Goal: Stay updated

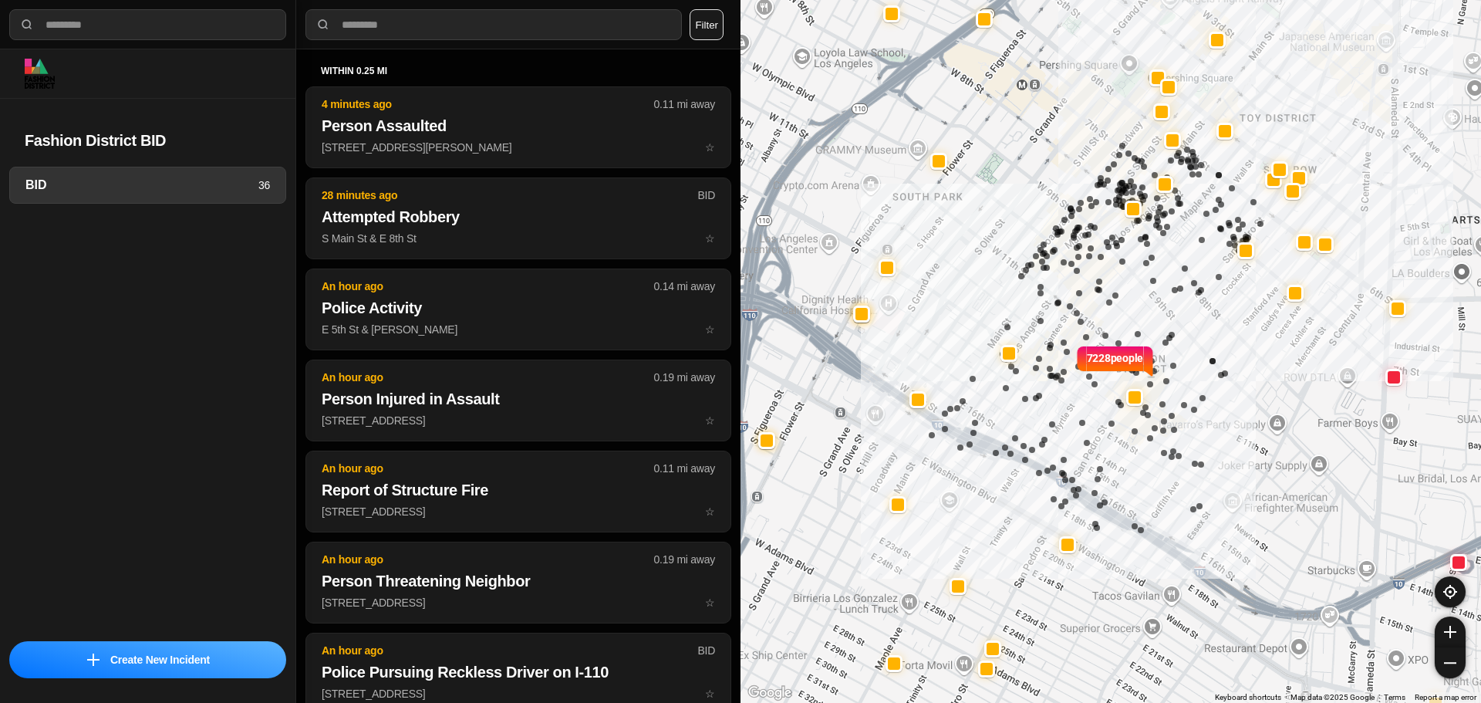
select select "*"
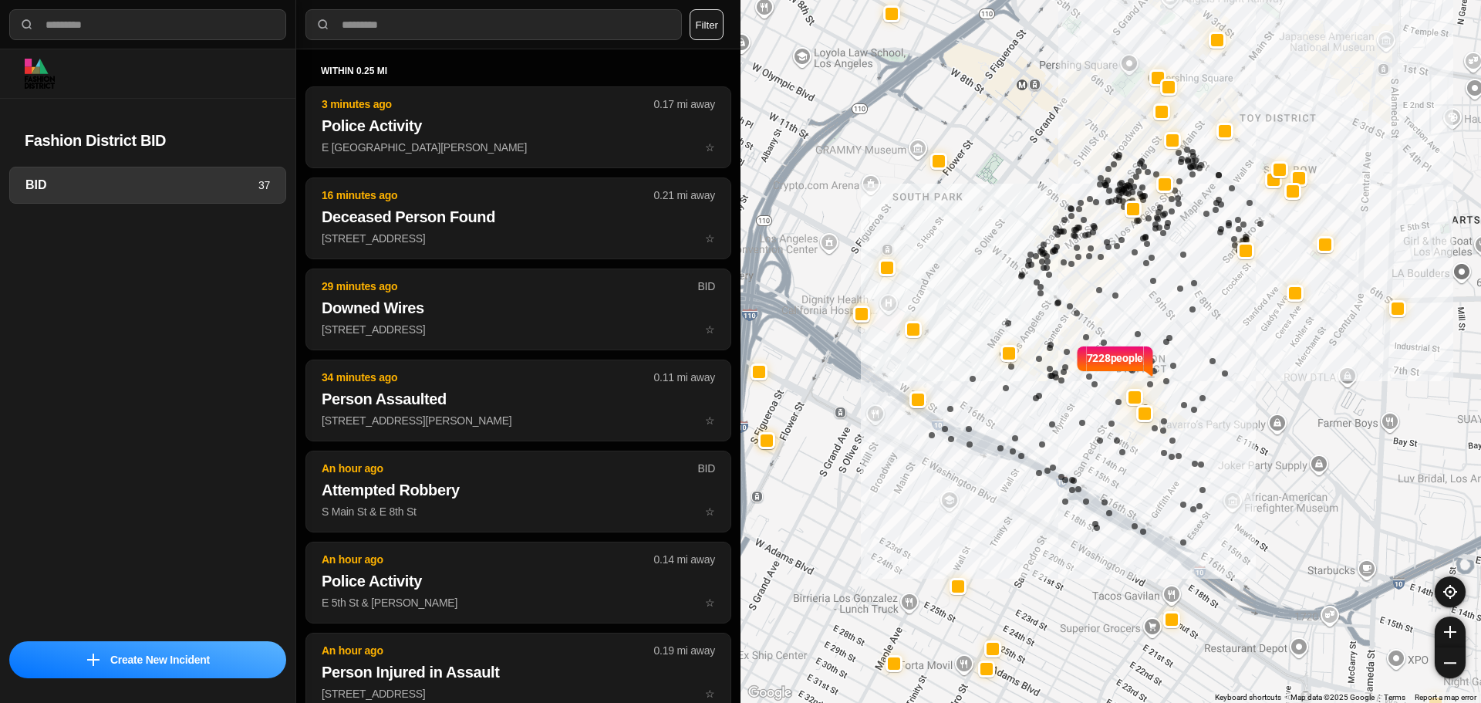
select select "*"
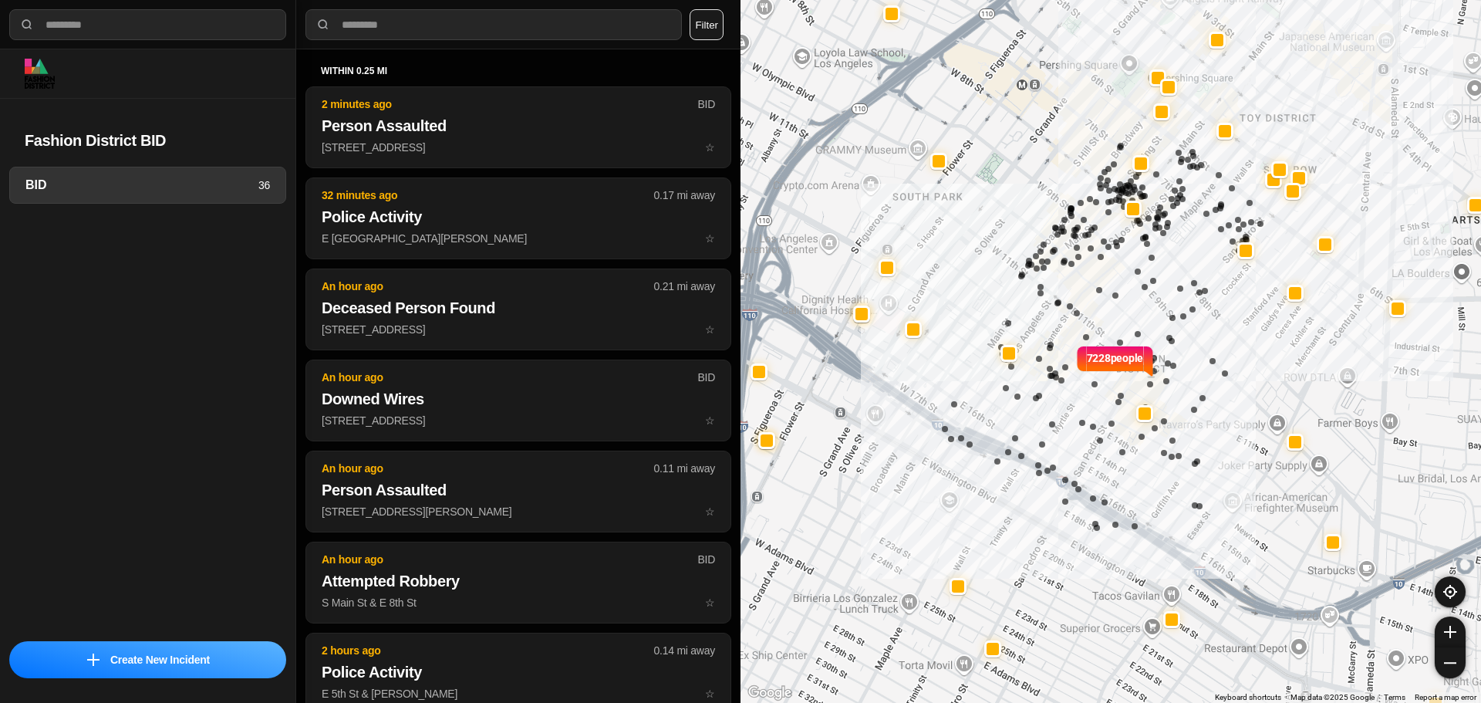
select select "*"
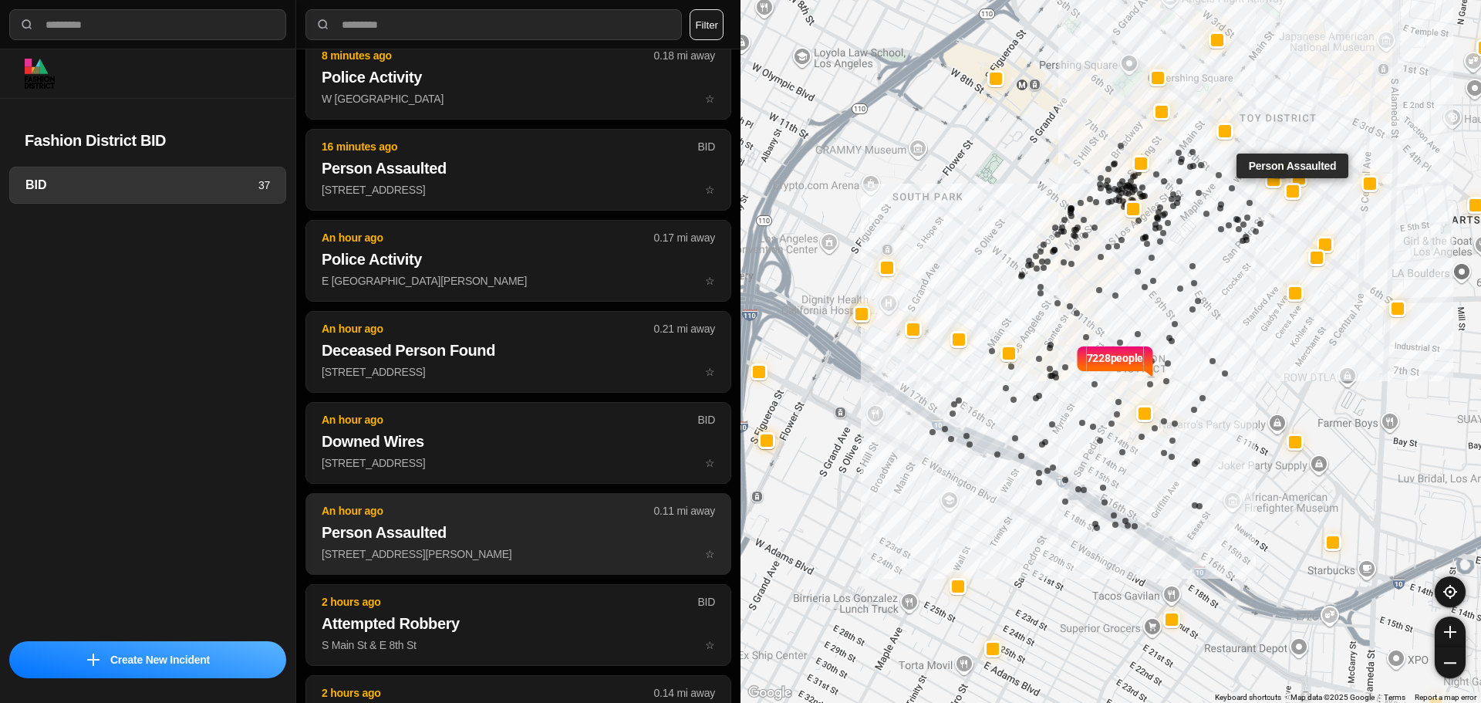
scroll to position [154, 0]
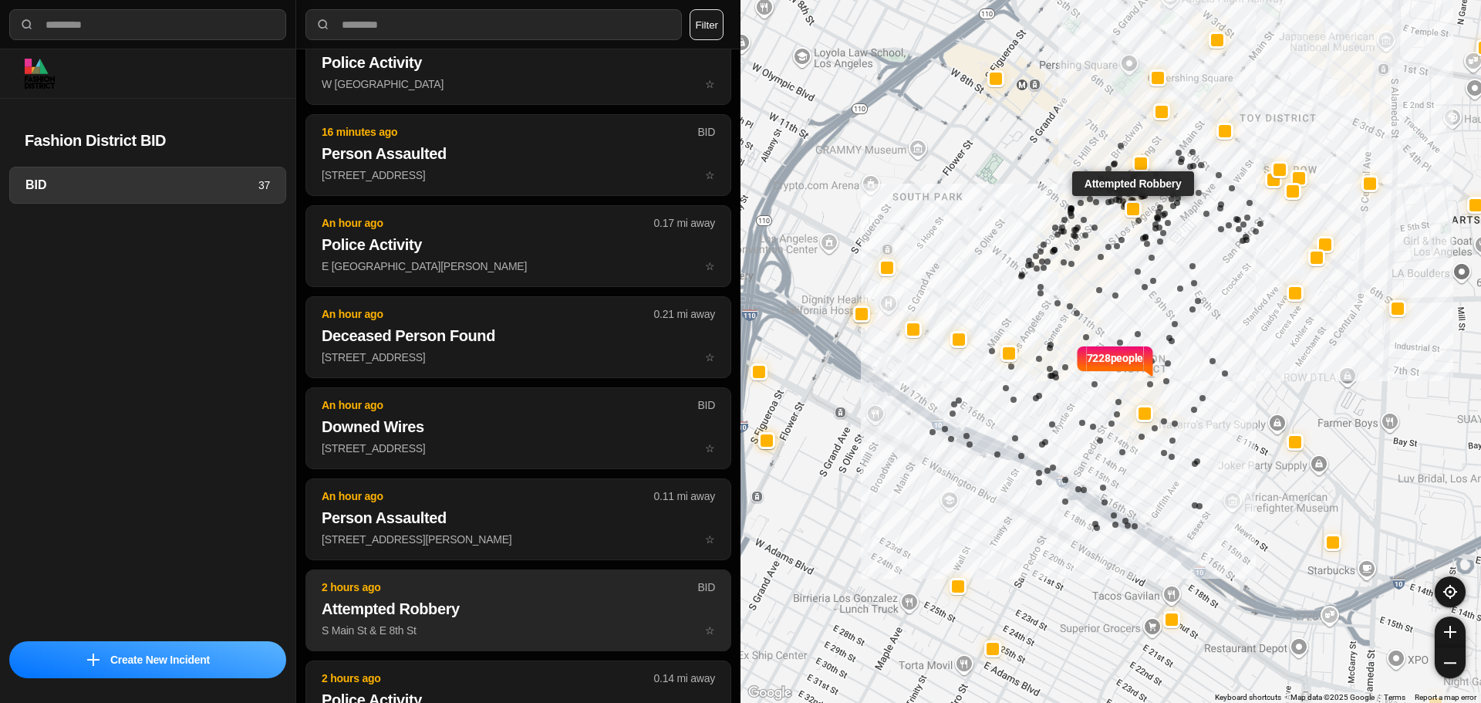
click at [510, 621] on button "2 hours ago BID Attempted Robbery S Main St & E 8th St ☆" at bounding box center [518, 610] width 426 height 82
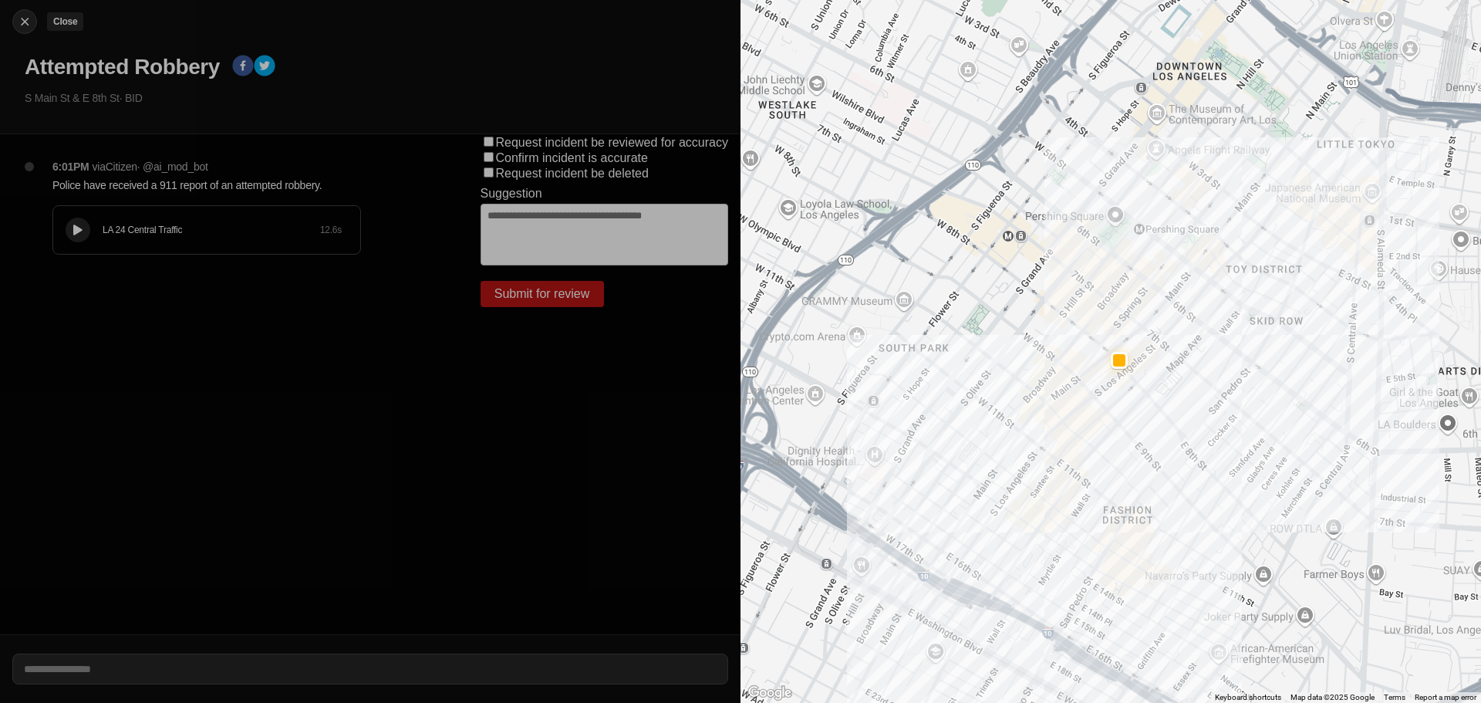
click at [35, 22] on div at bounding box center [24, 21] width 23 height 15
select select "*"
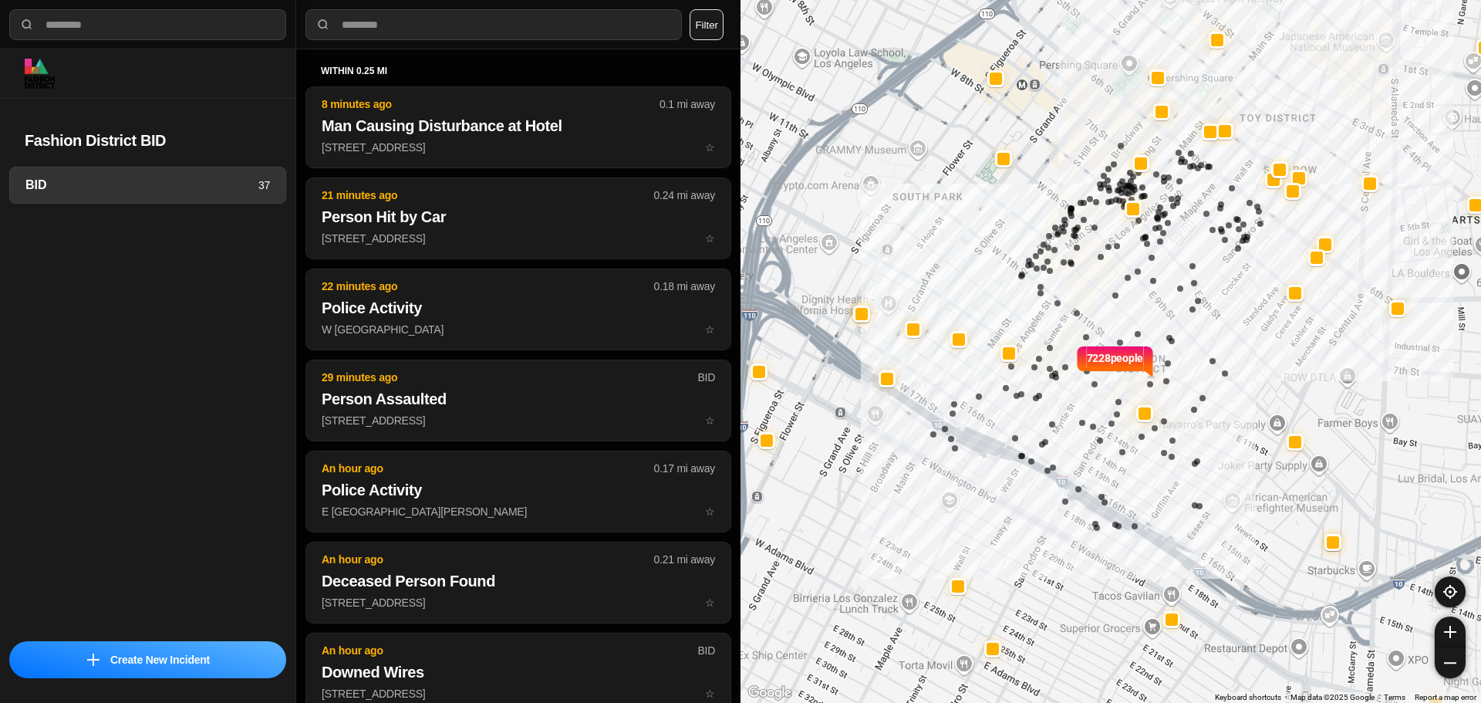
select select "*"
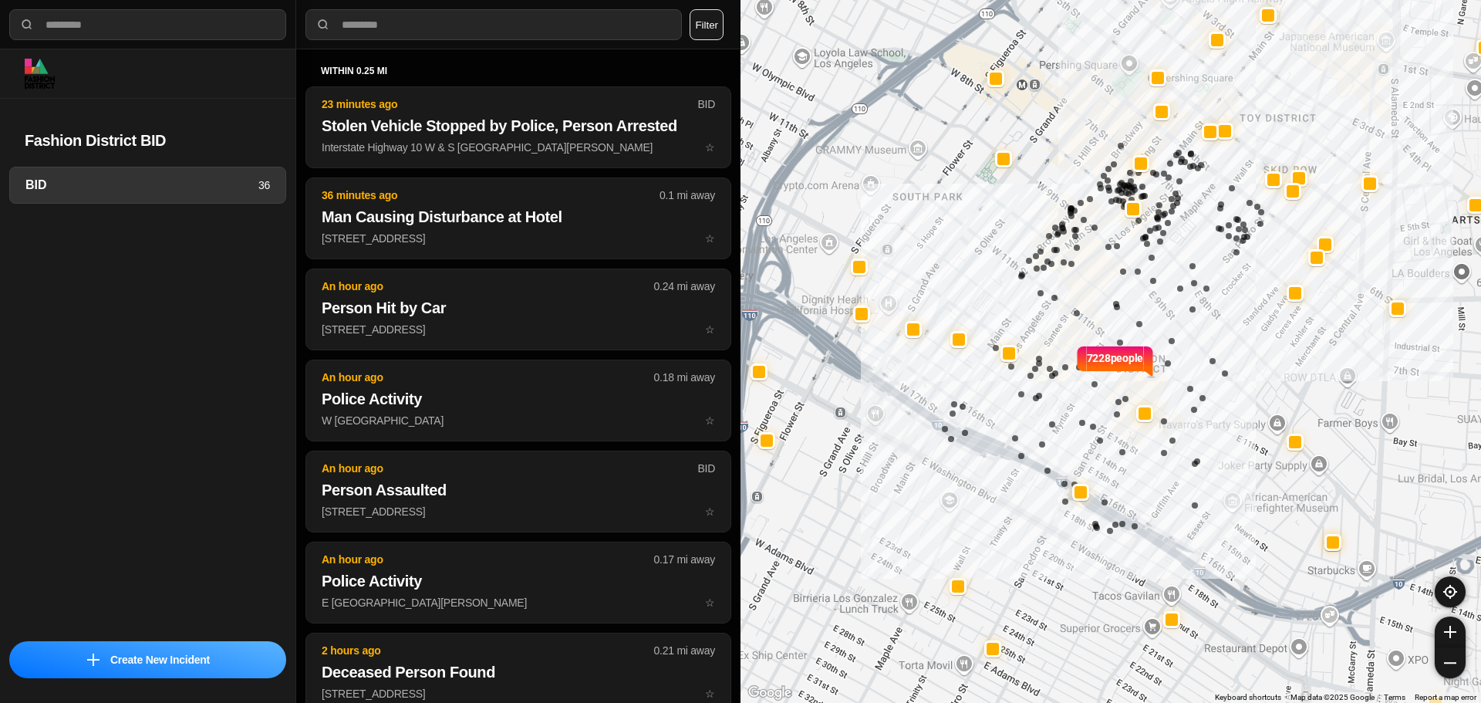
select select "*"
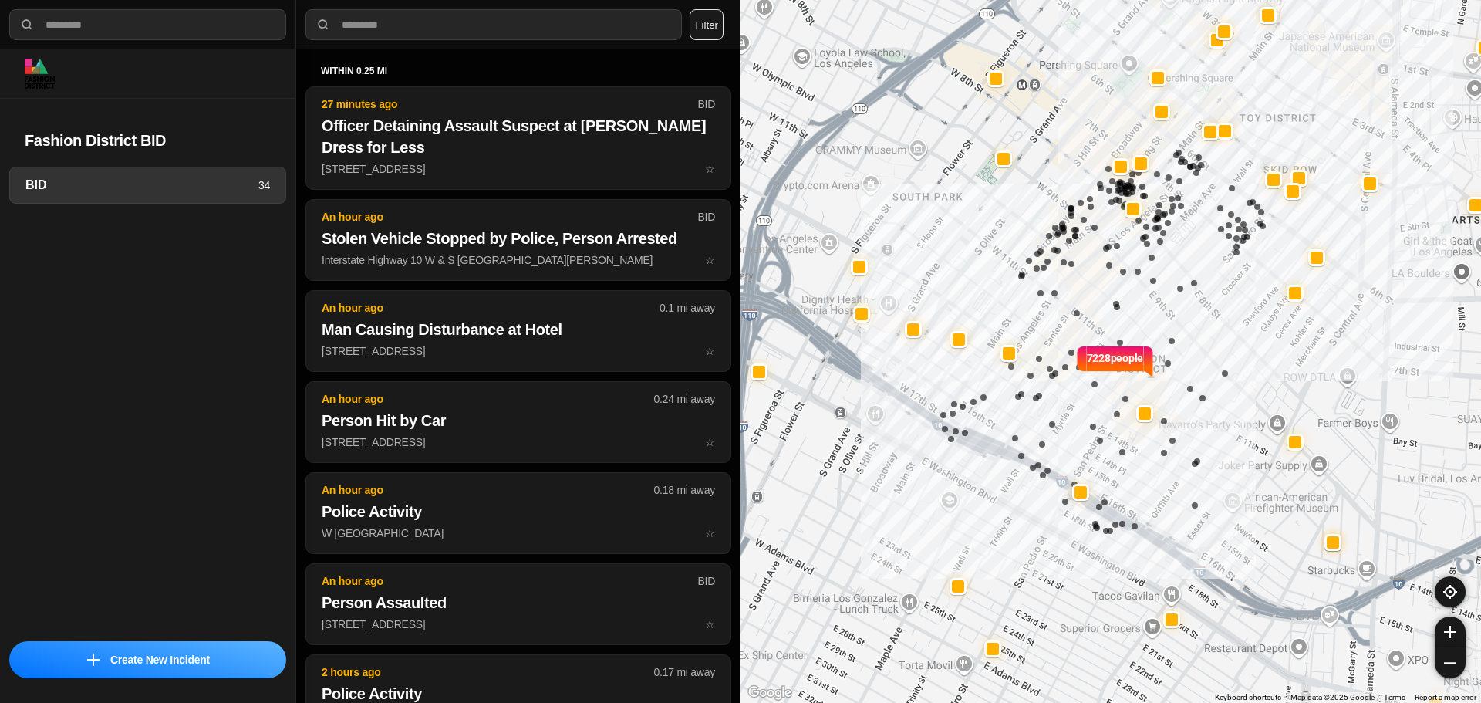
select select "*"
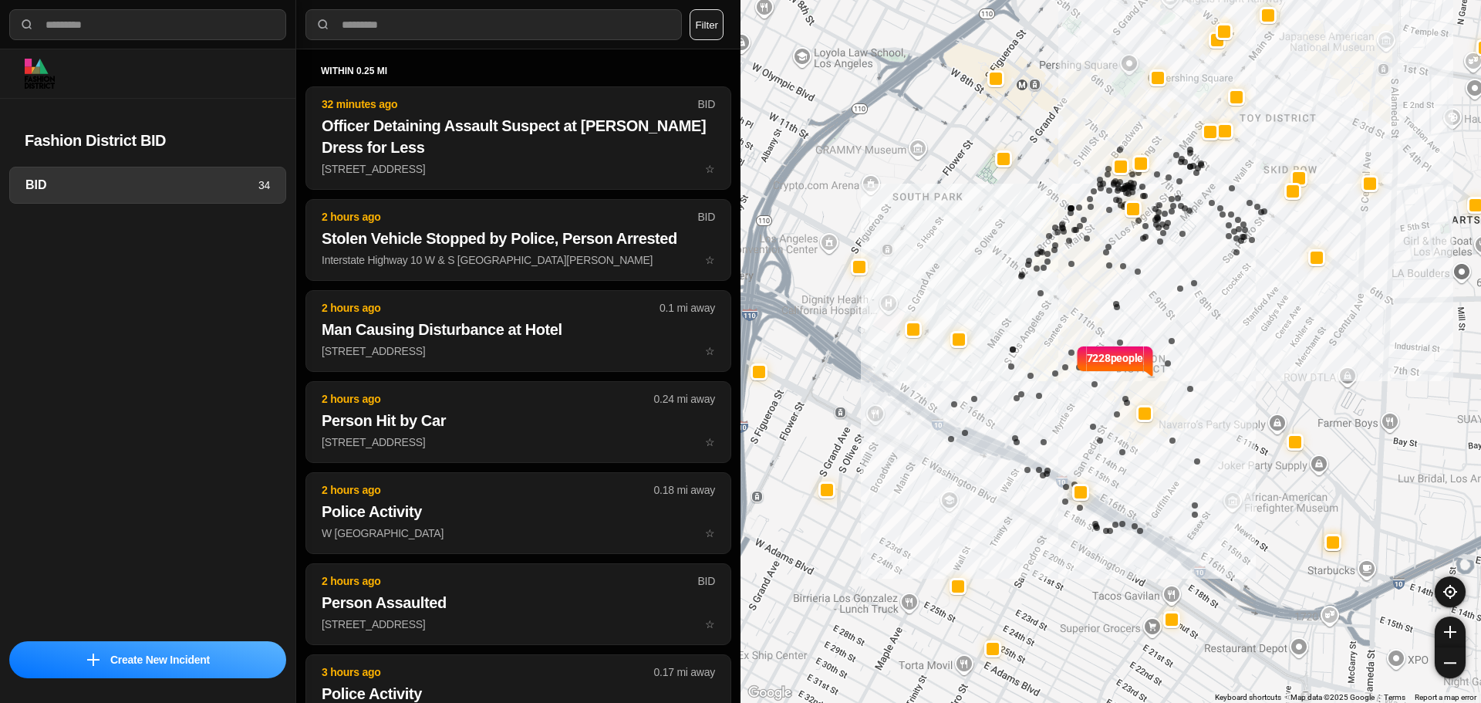
select select "*"
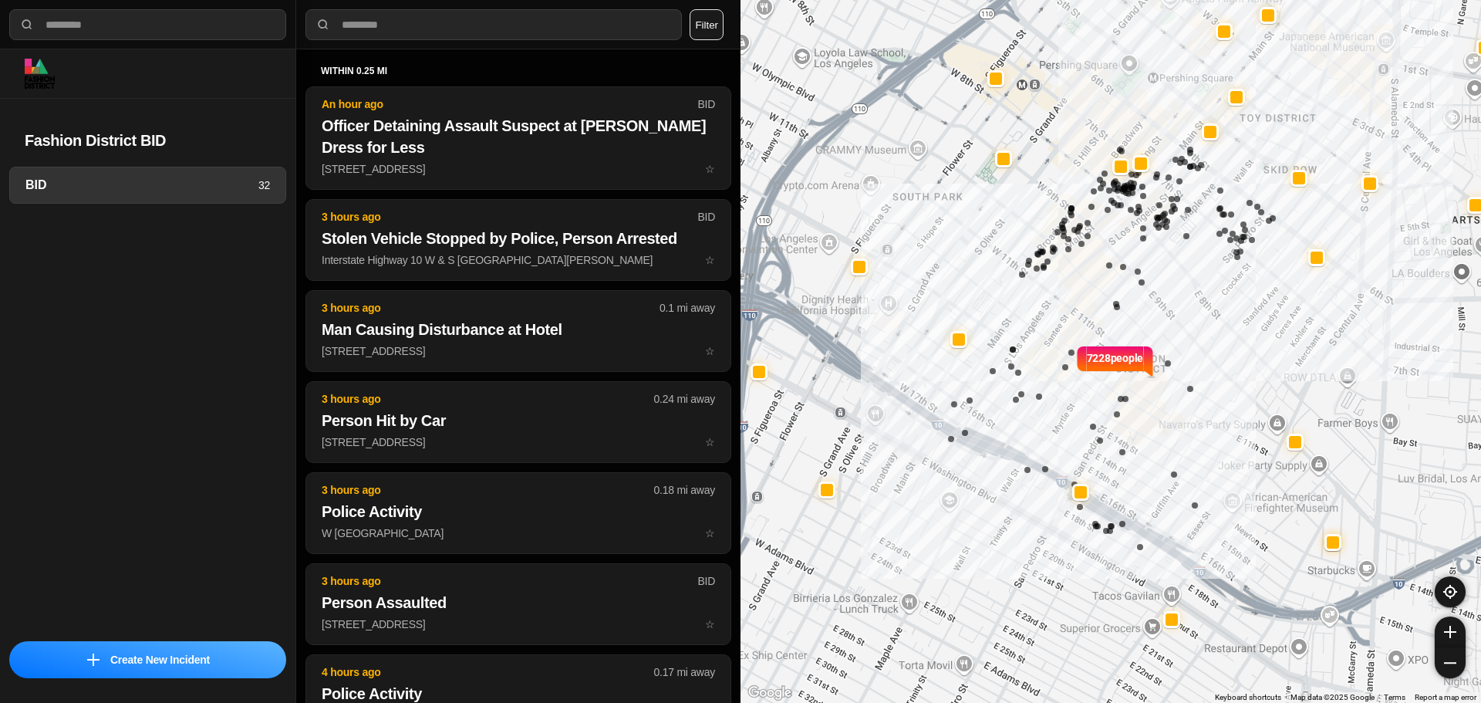
select select "*"
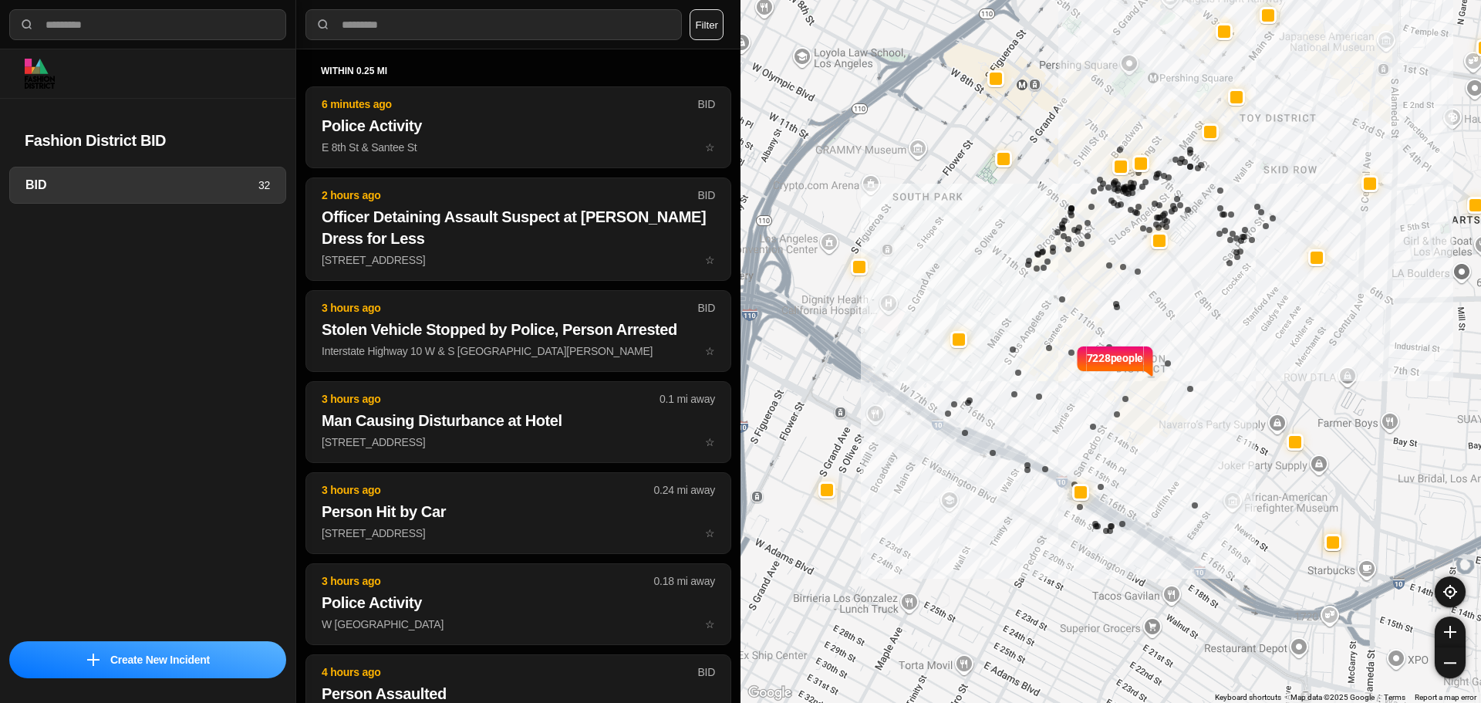
select select "*"
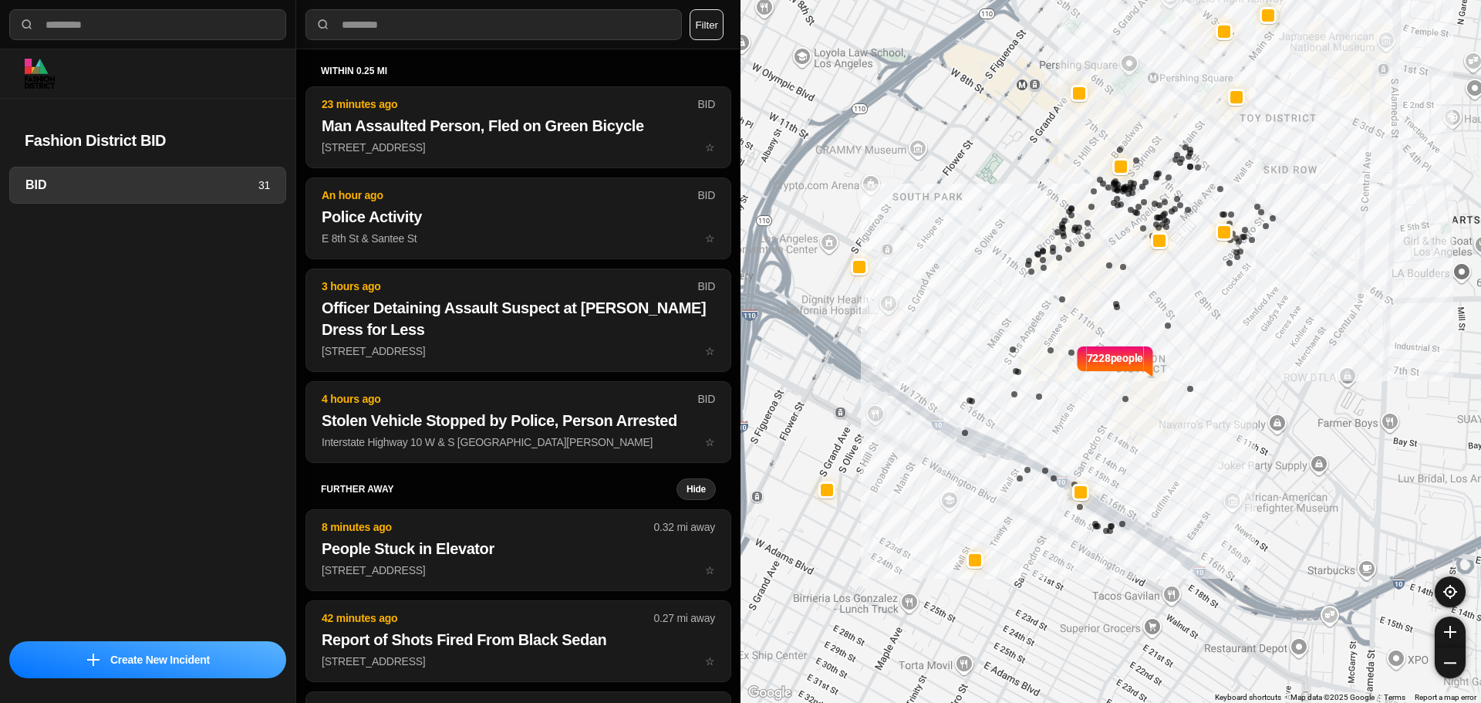
select select "*"
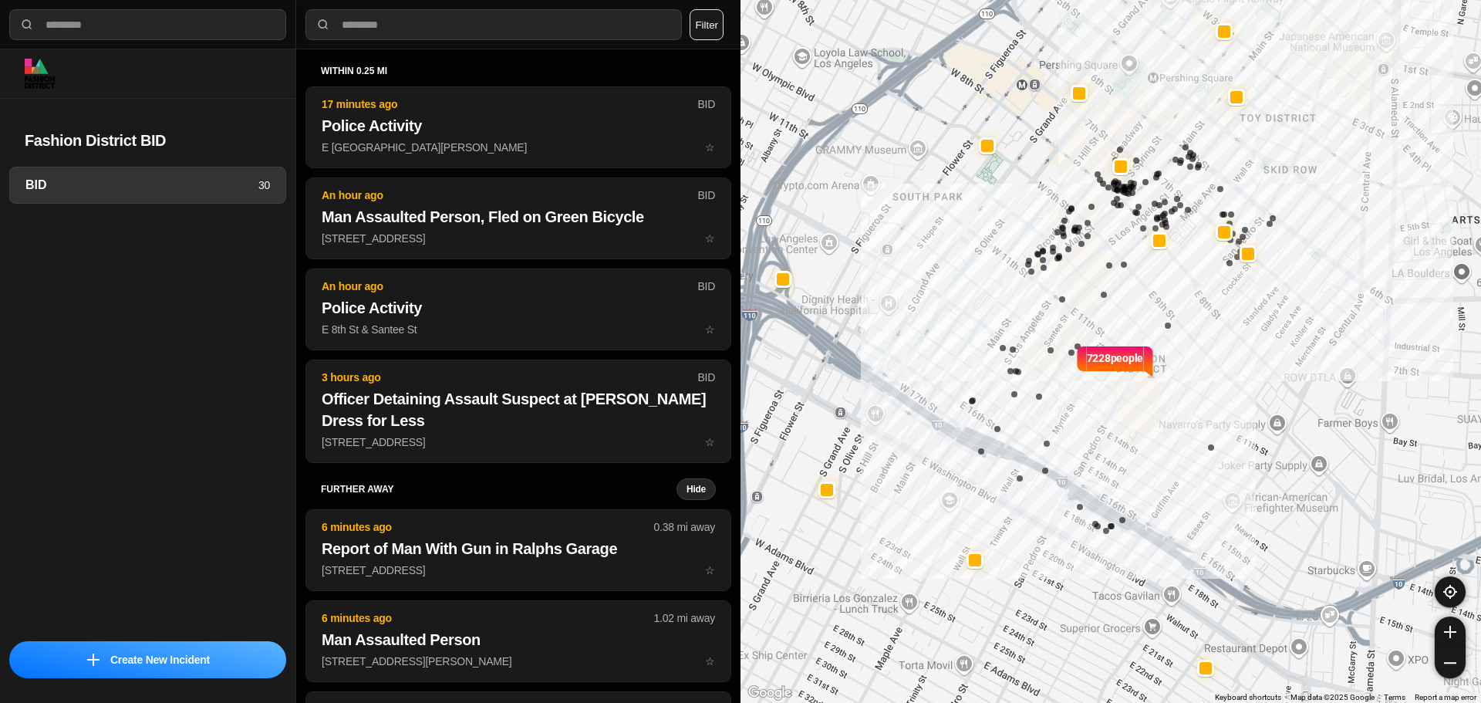
select select "*"
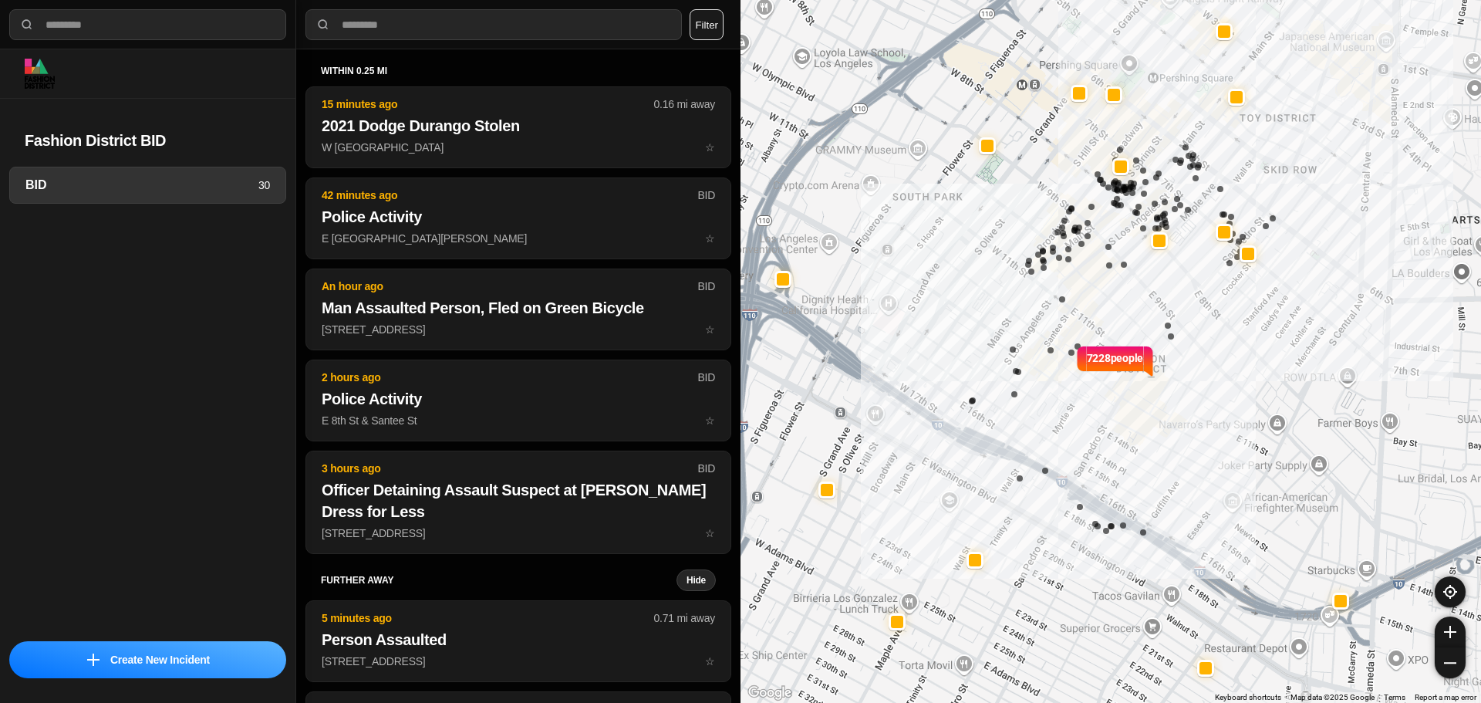
select select "*"
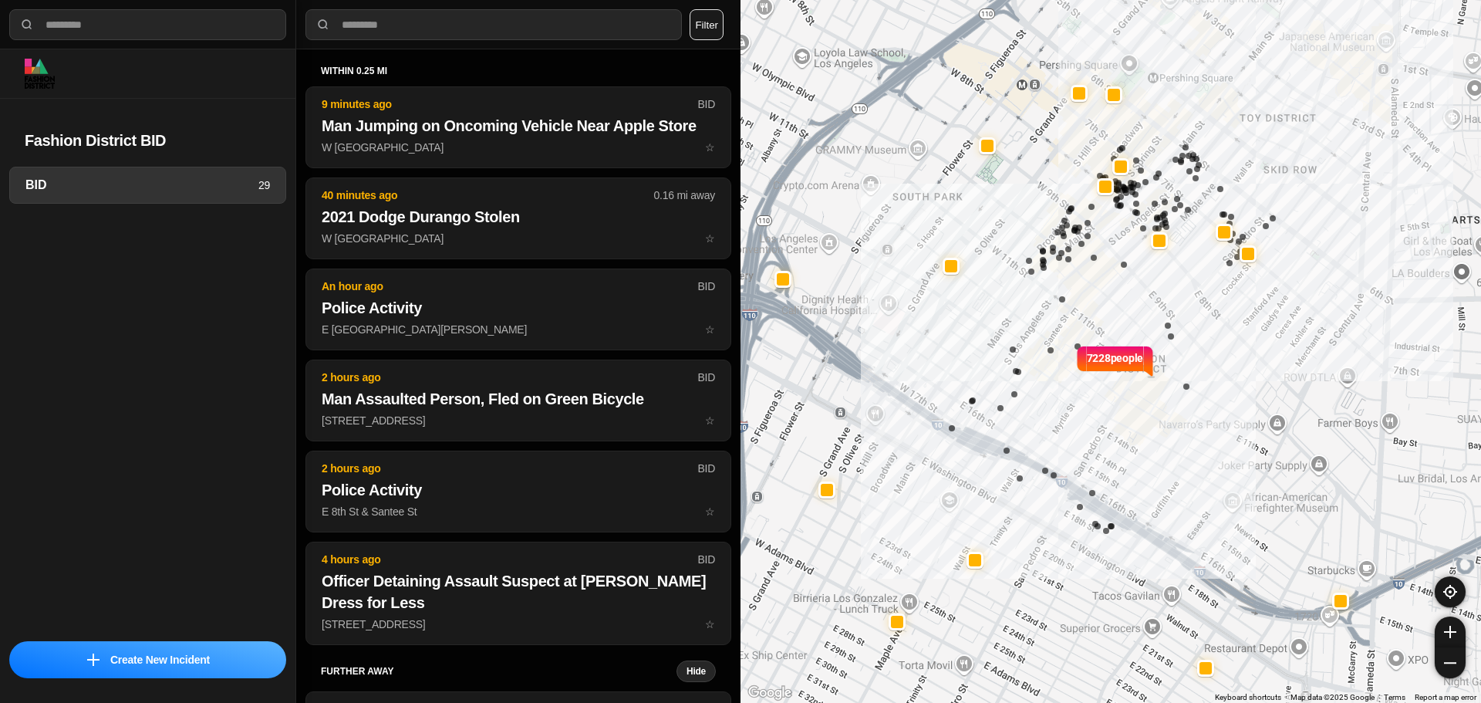
select select "*"
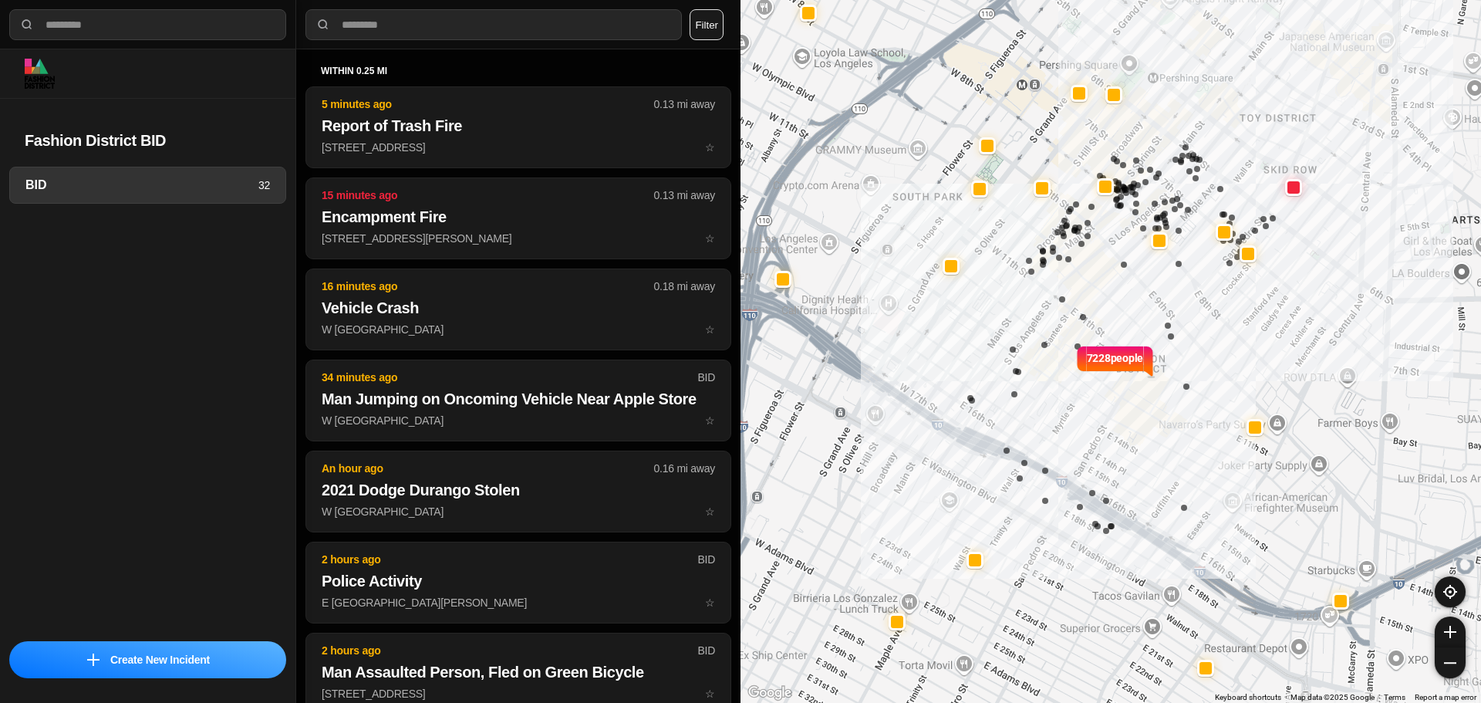
select select "*"
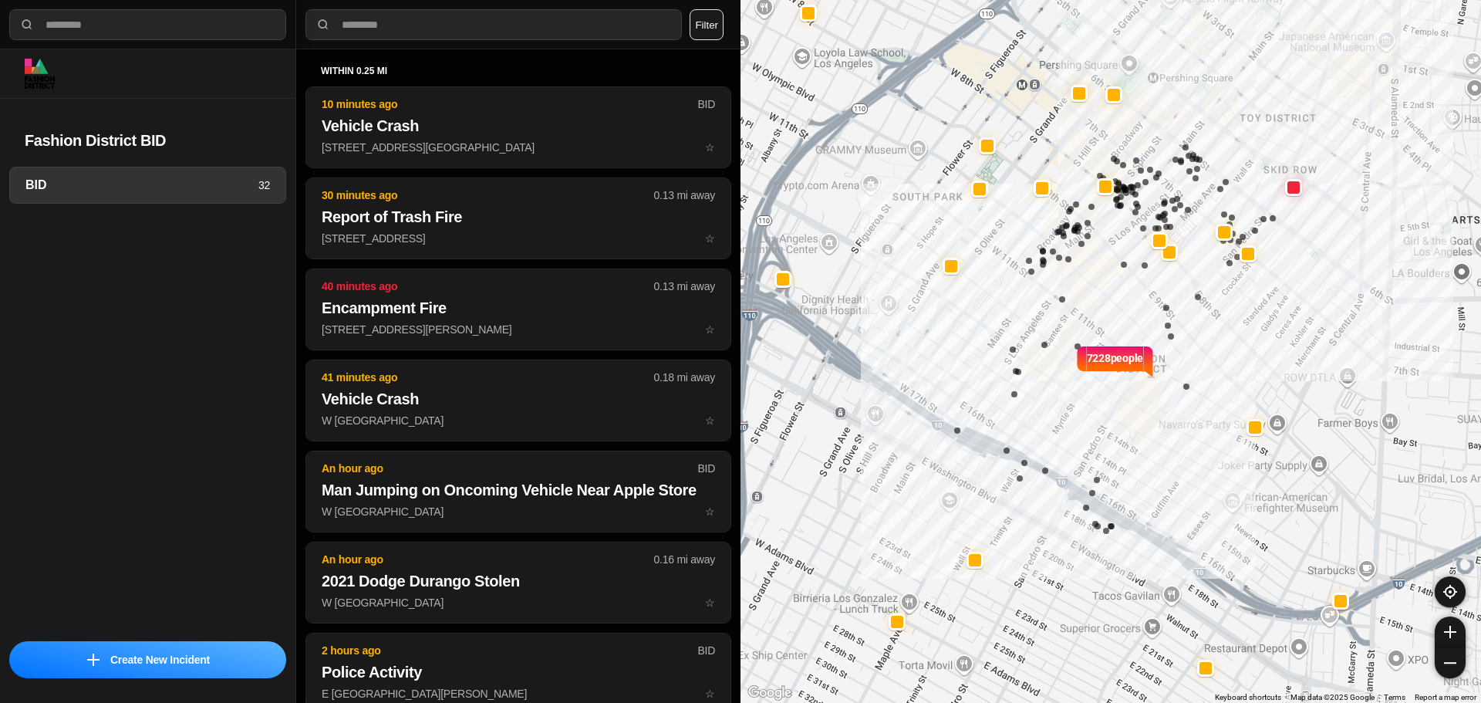
select select "*"
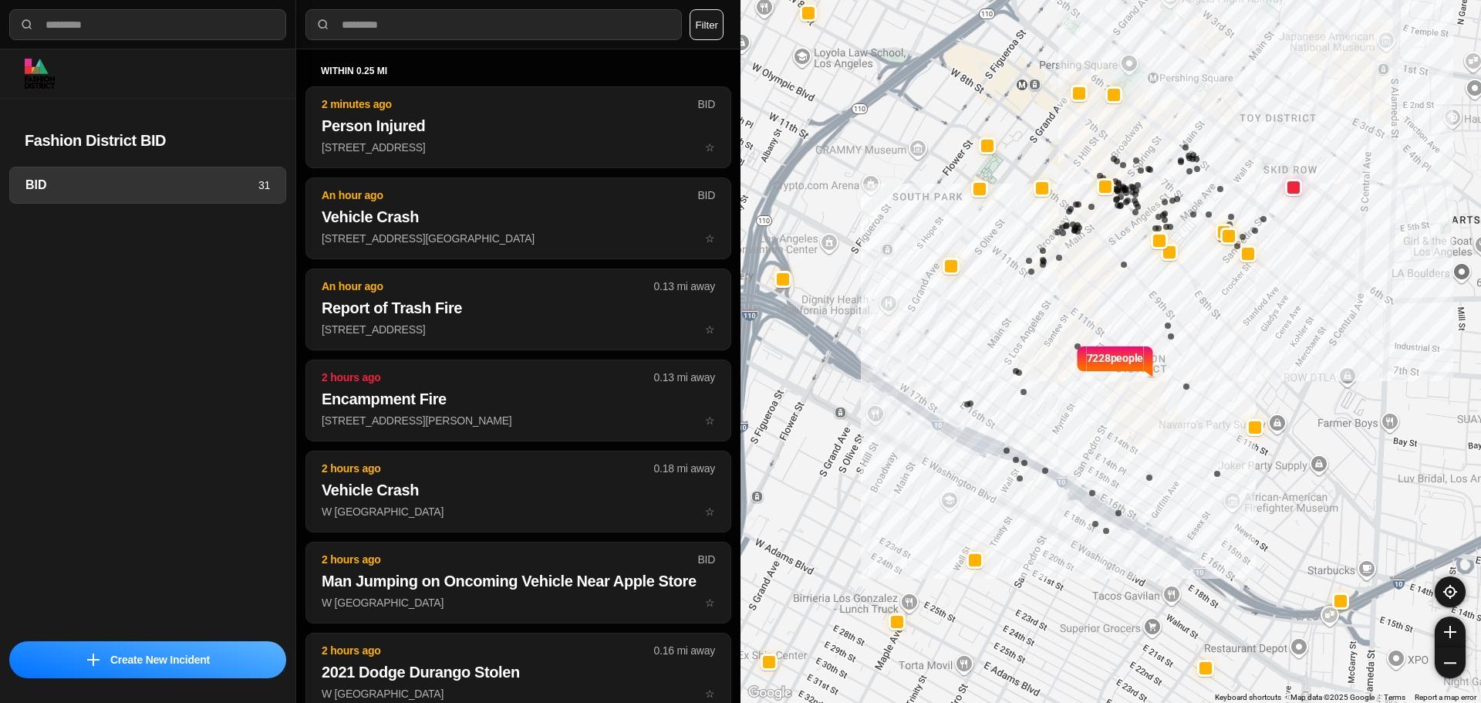
select select "*"
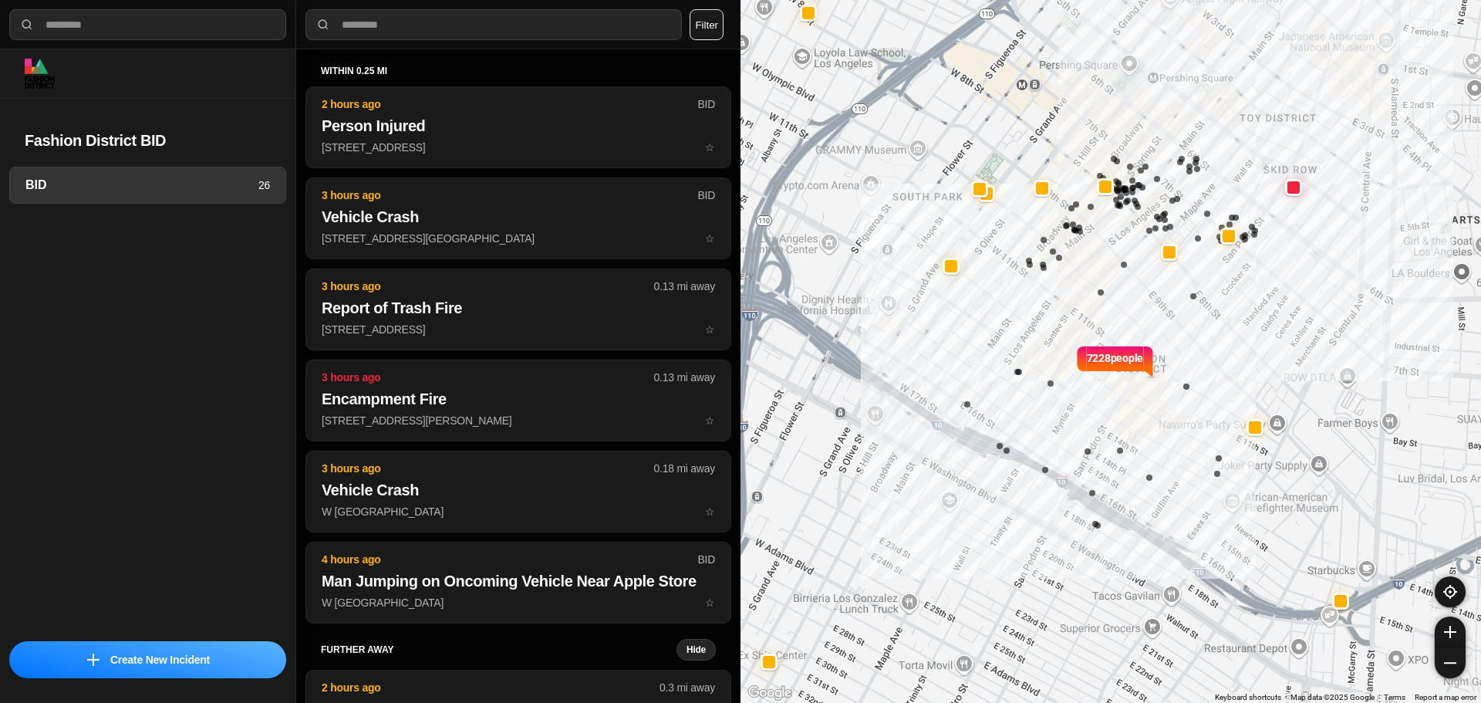
select select "*"
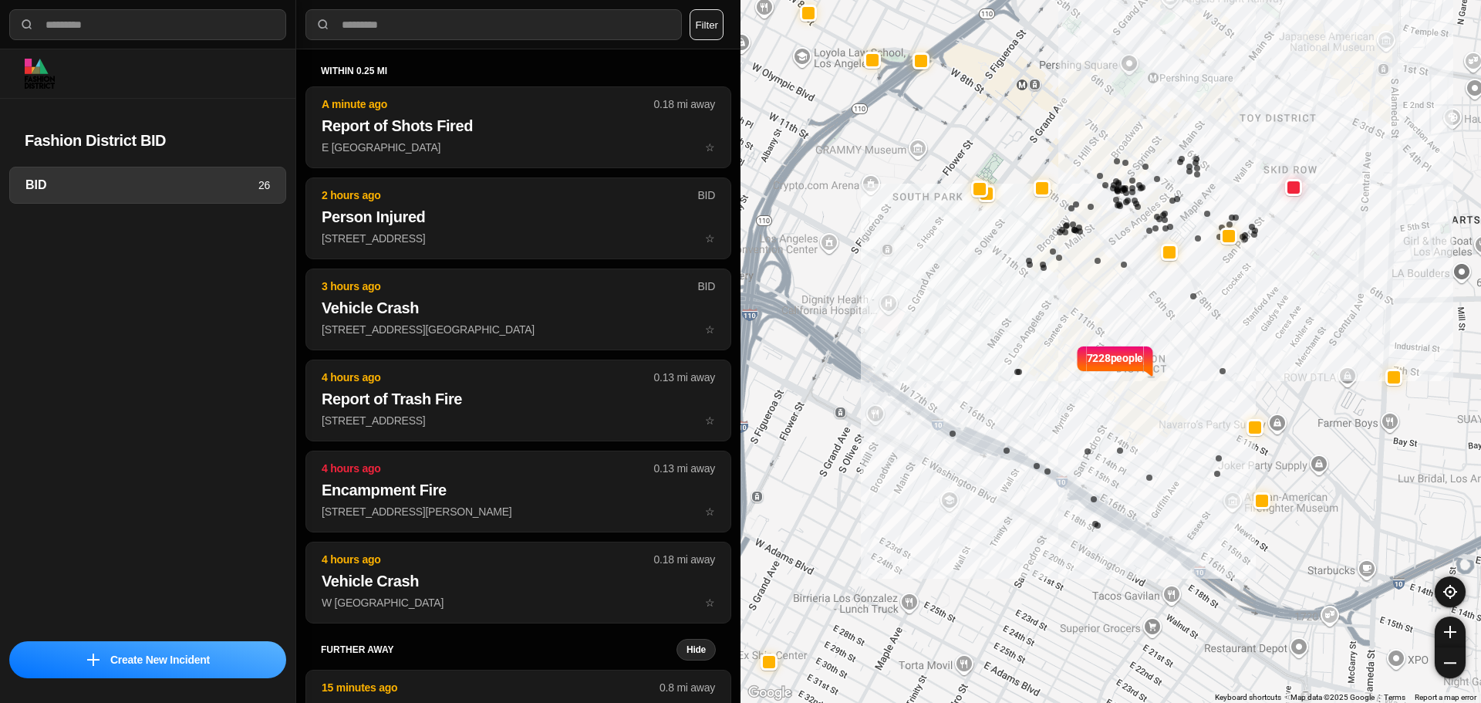
select select "*"
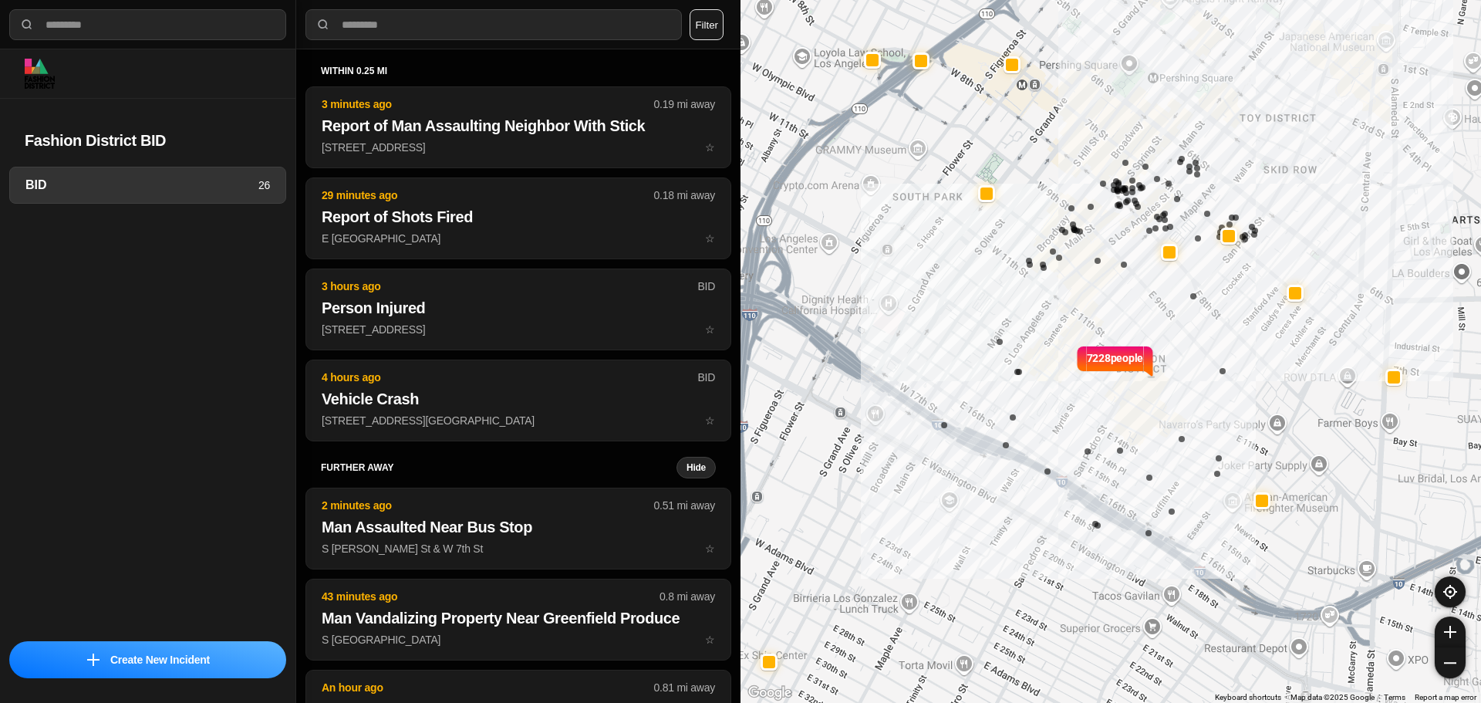
select select "*"
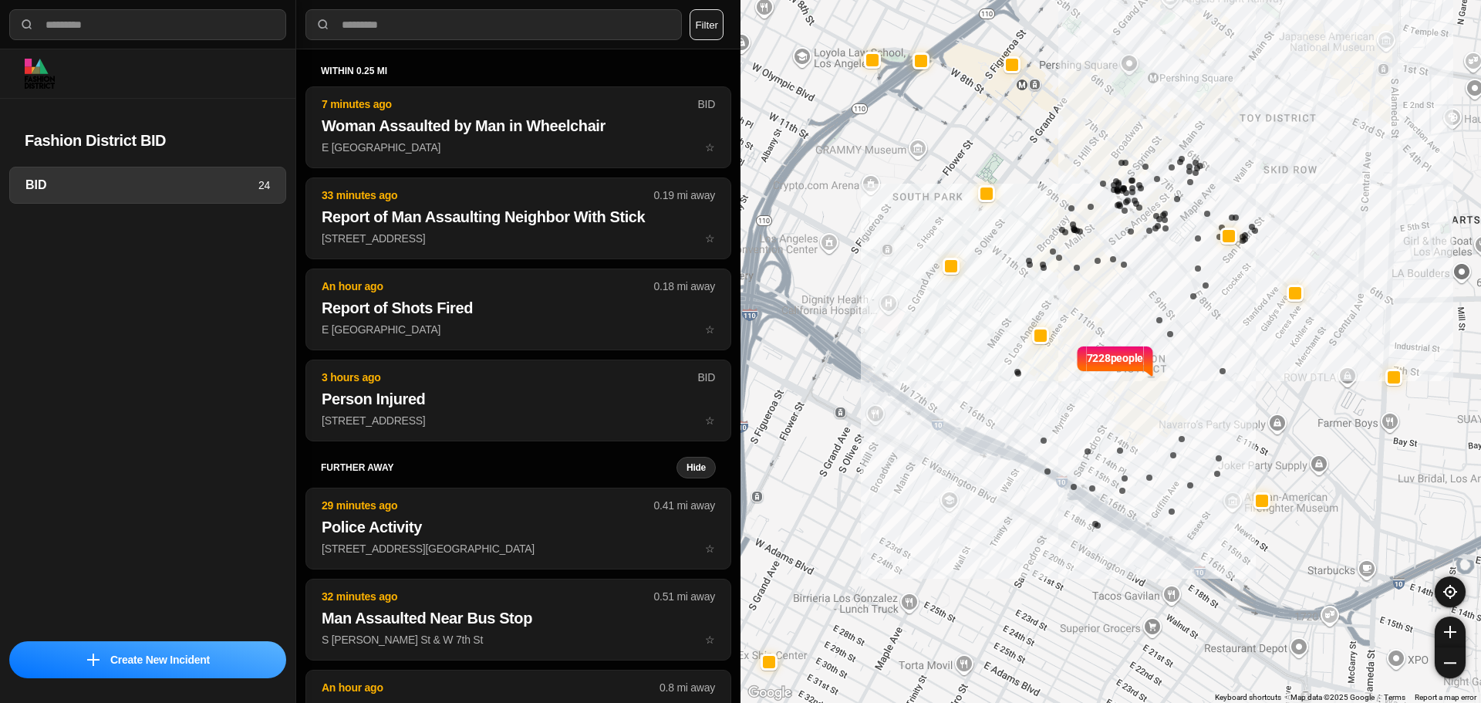
select select "*"
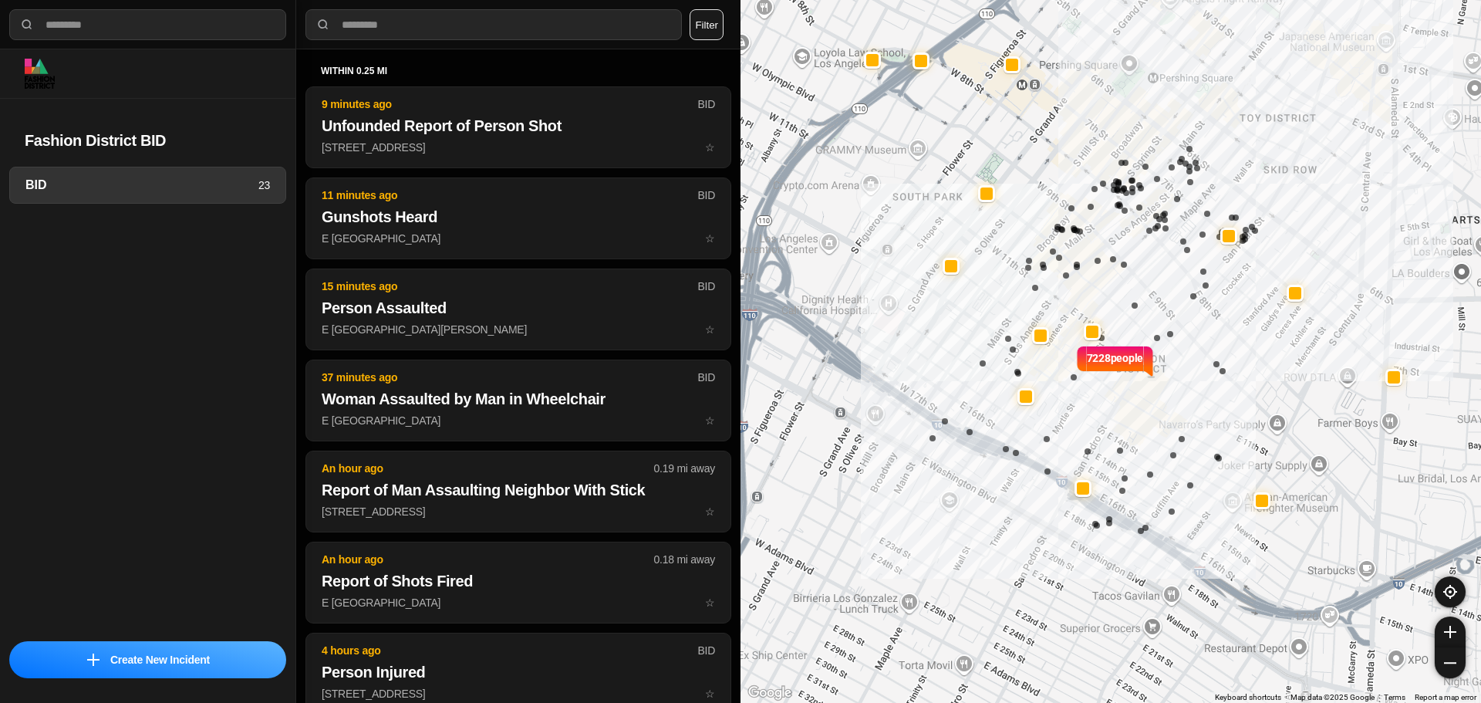
select select "*"
